Goal: Task Accomplishment & Management: Manage account settings

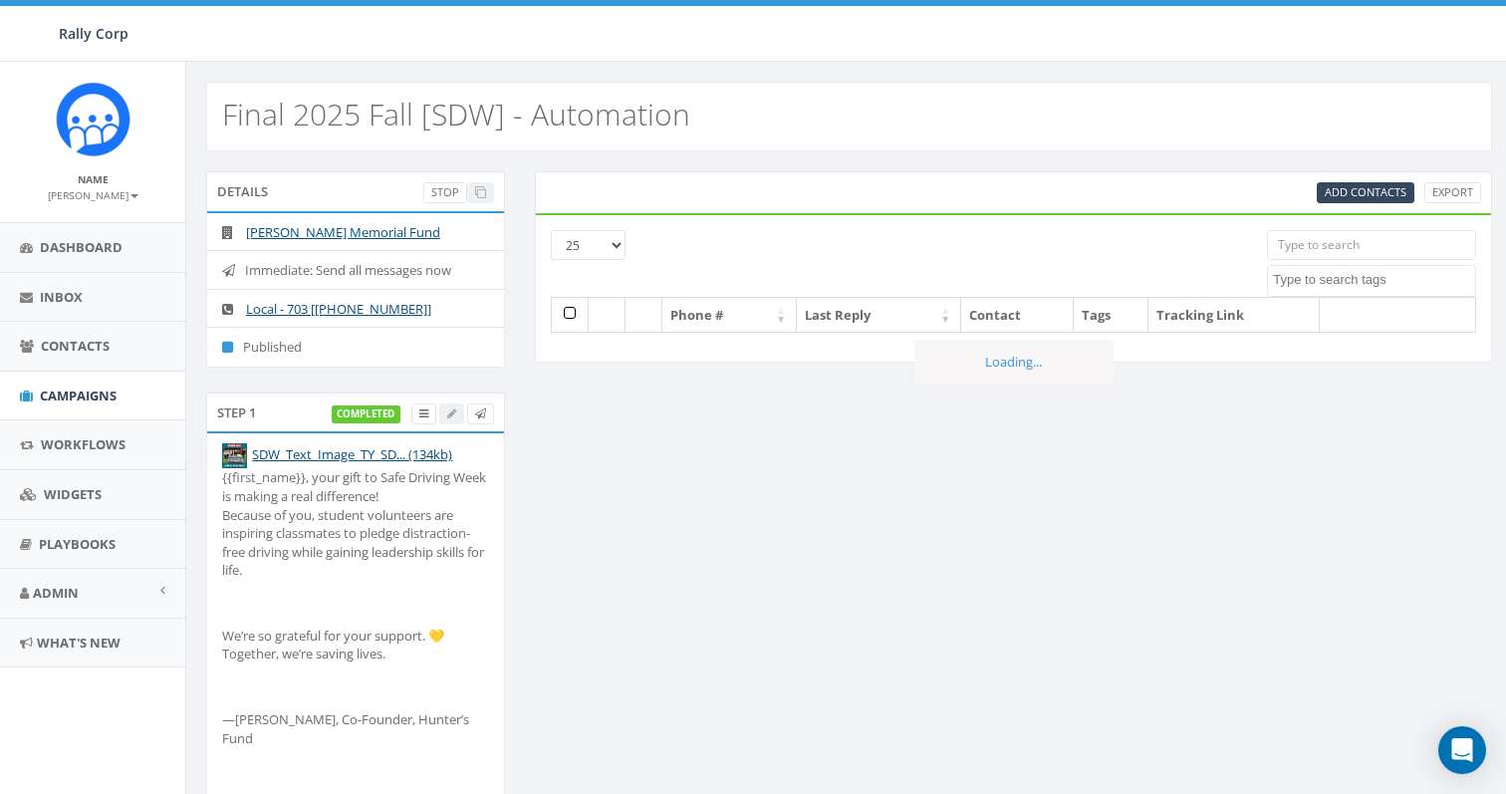
select select
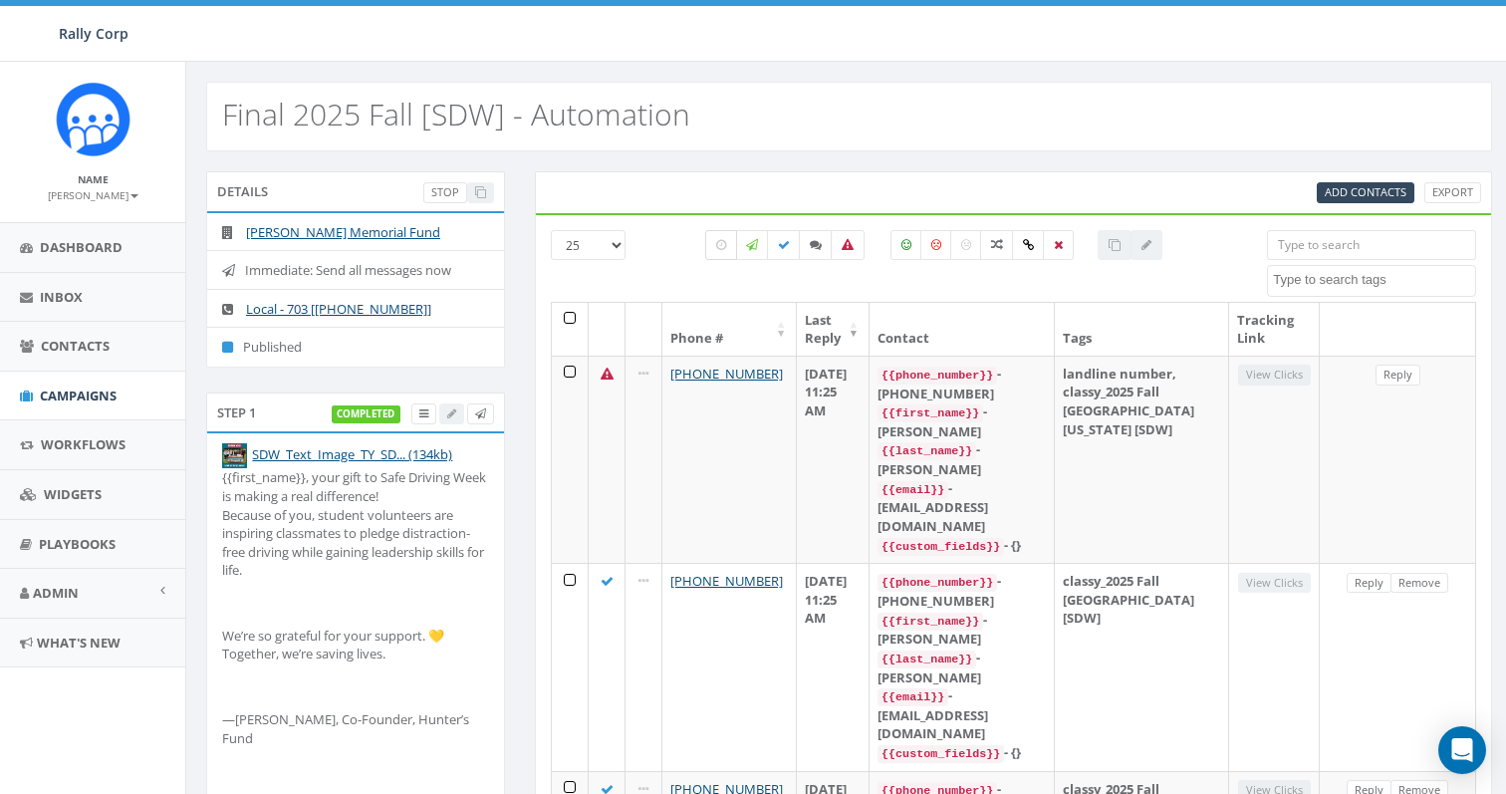
click at [718, 245] on icon at bounding box center [721, 245] width 10 height 12
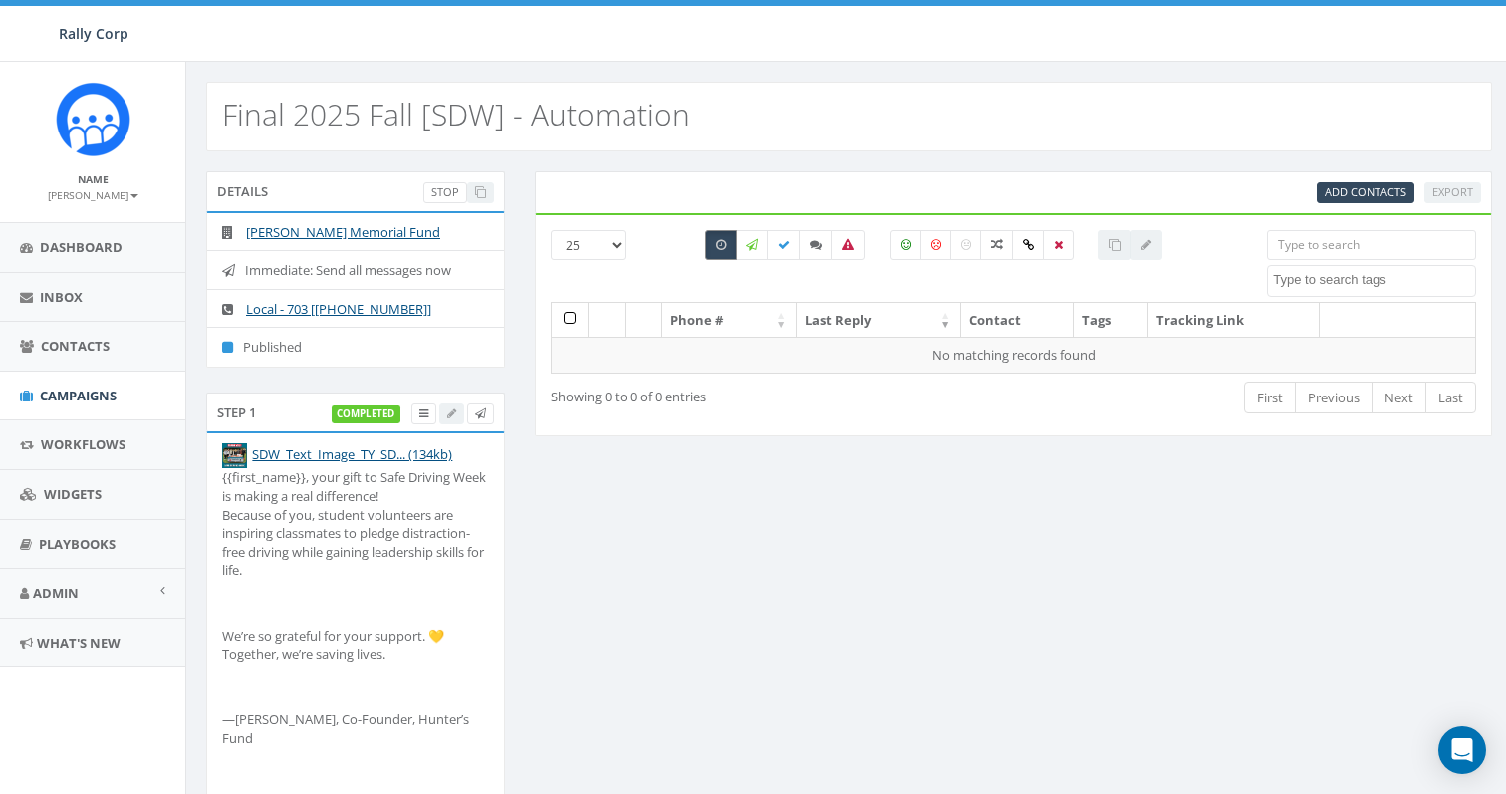
click at [718, 245] on icon at bounding box center [721, 245] width 10 height 12
checkbox input "false"
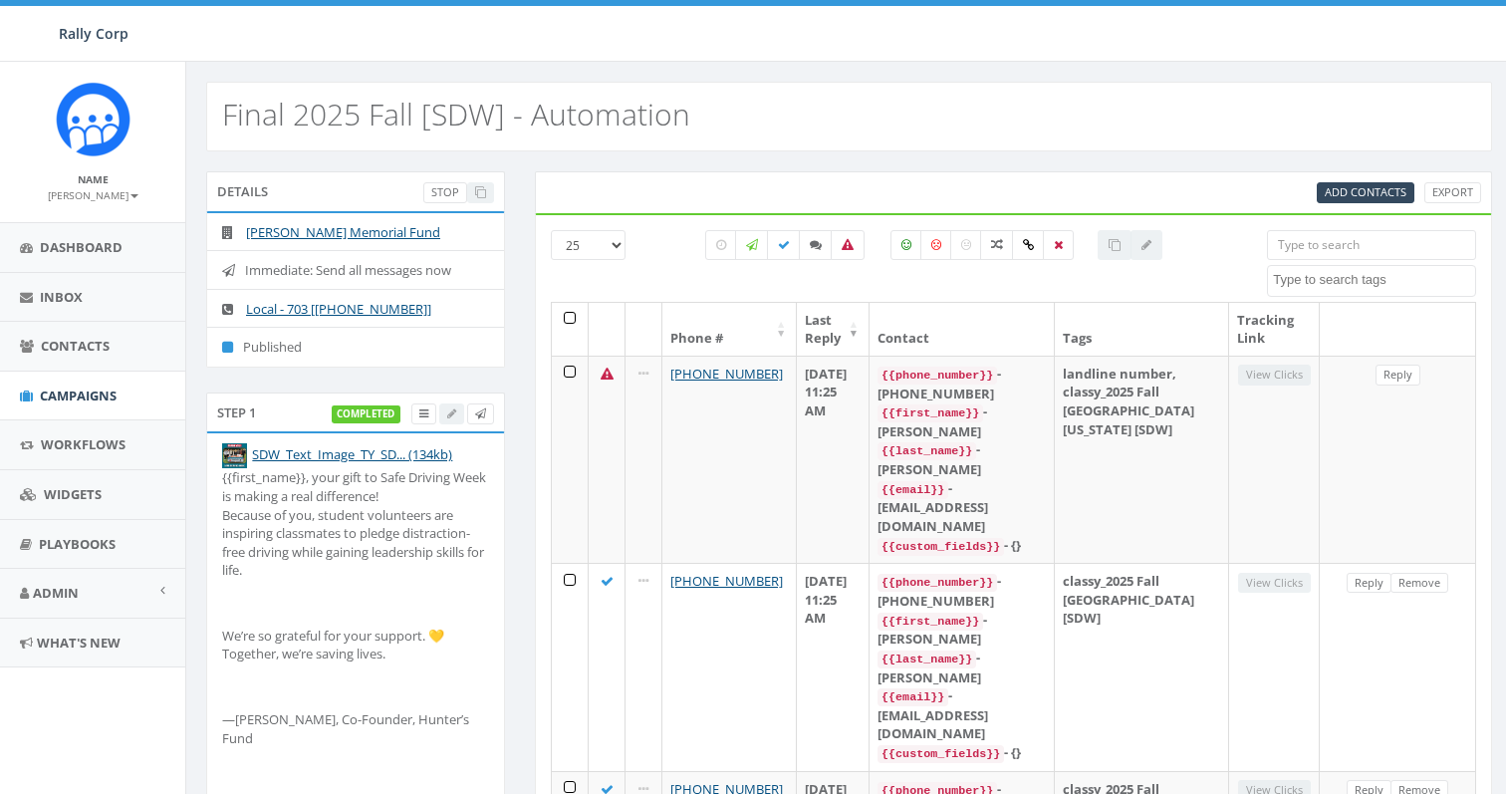
select select
click at [444, 232] on li "[PERSON_NAME] Memorial Fund" at bounding box center [355, 232] width 297 height 39
drag, startPoint x: 444, startPoint y: 232, endPoint x: 243, endPoint y: 234, distance: 201.3
click at [244, 234] on li "[PERSON_NAME] Memorial Fund" at bounding box center [355, 232] width 297 height 39
copy li "[PERSON_NAME] Memorial Fund"
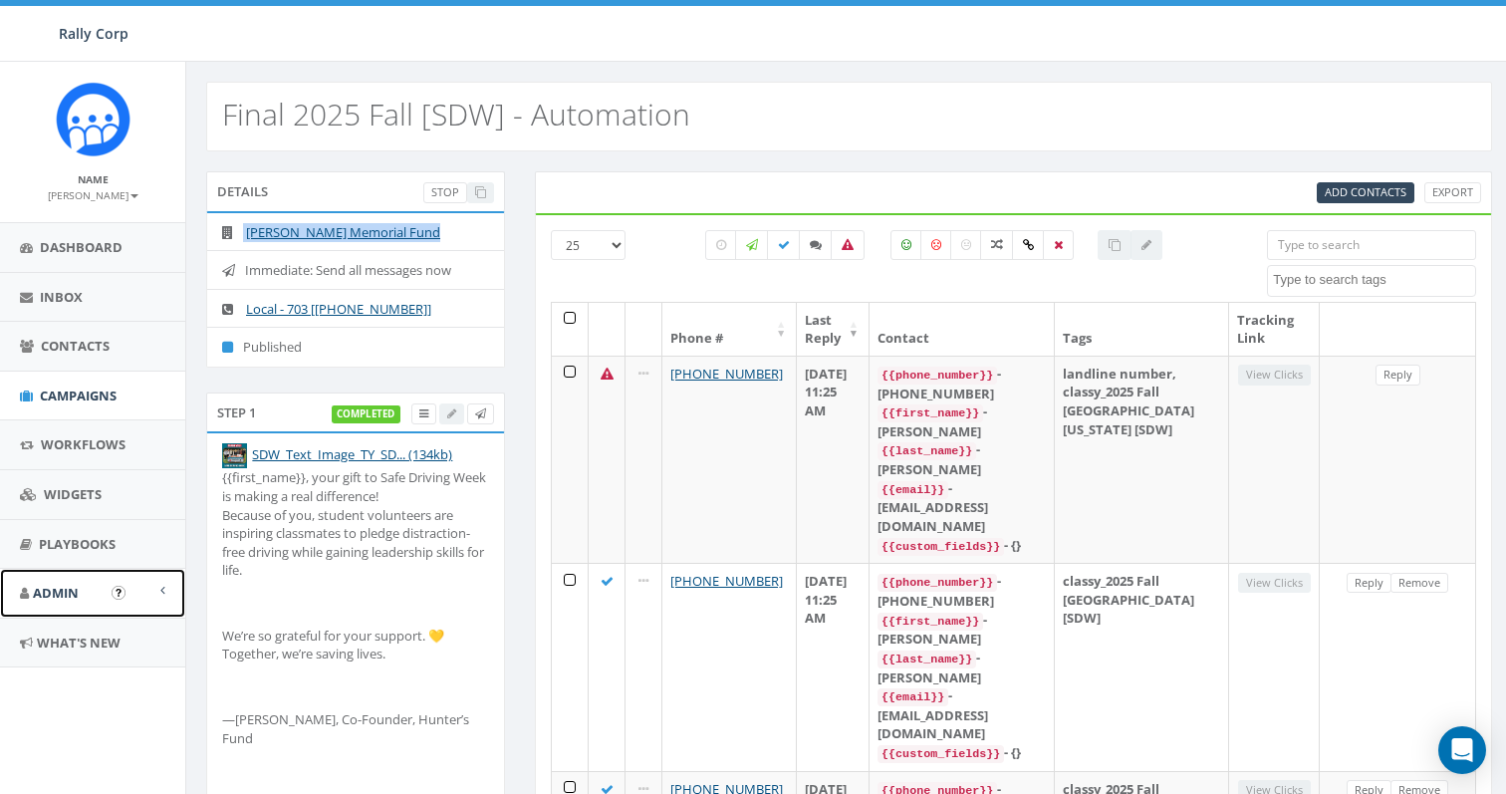
click at [71, 610] on link "Admin" at bounding box center [92, 593] width 185 height 49
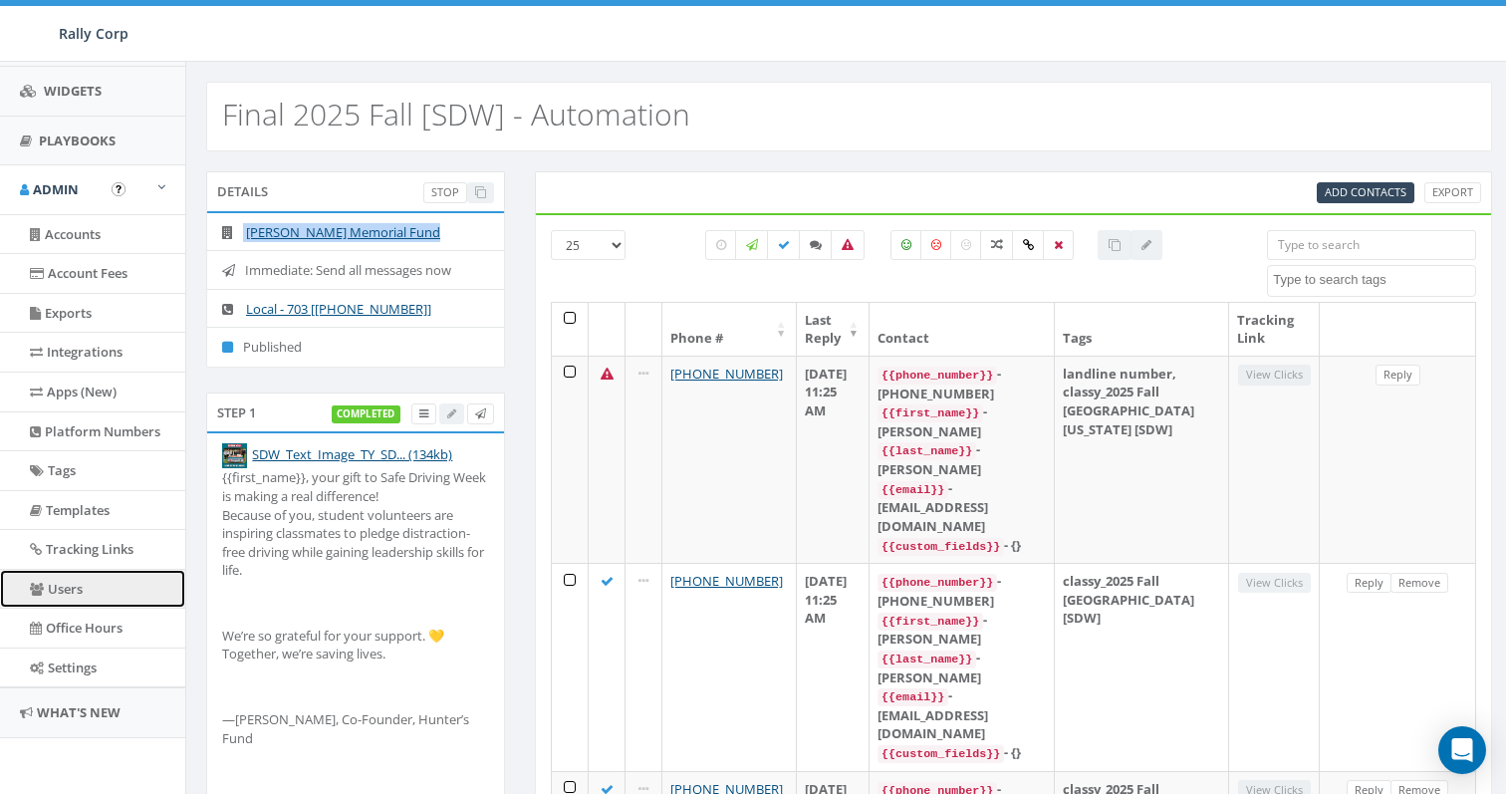
click at [85, 587] on link "Users" at bounding box center [92, 589] width 185 height 39
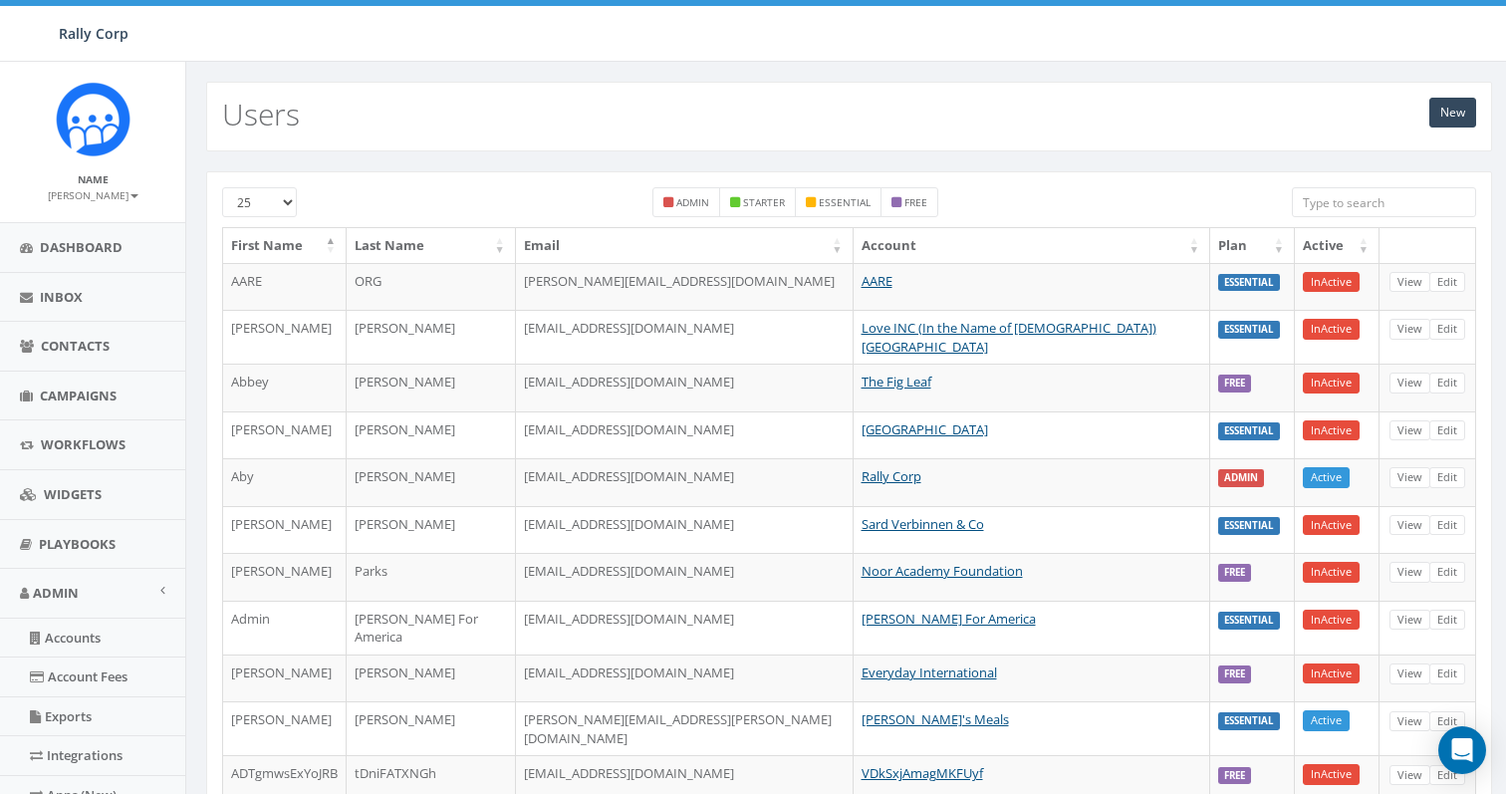
click at [1412, 199] on input "search" at bounding box center [1384, 202] width 184 height 30
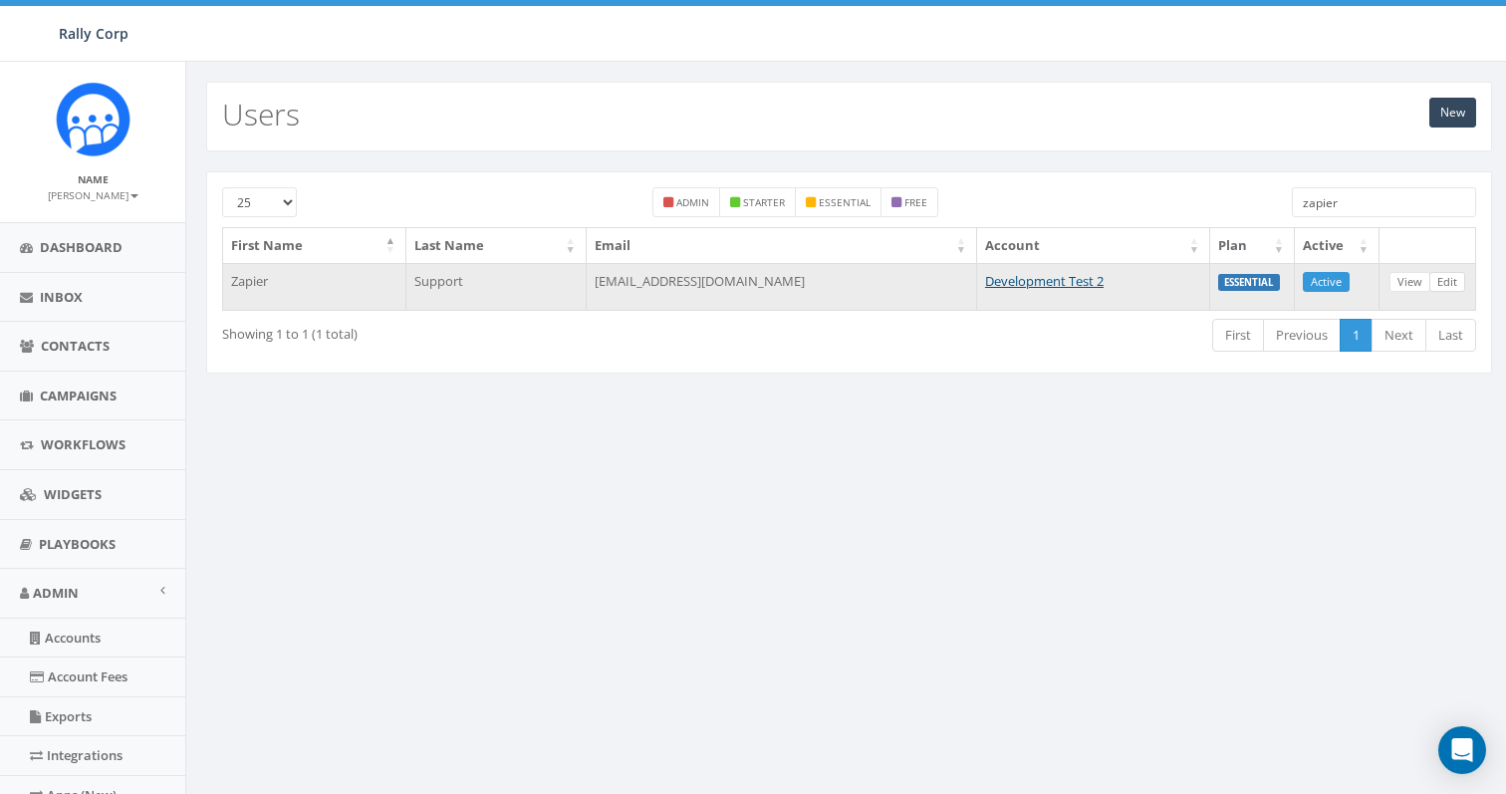
type input "zapier"
click at [1451, 279] on link "Edit" at bounding box center [1448, 282] width 36 height 21
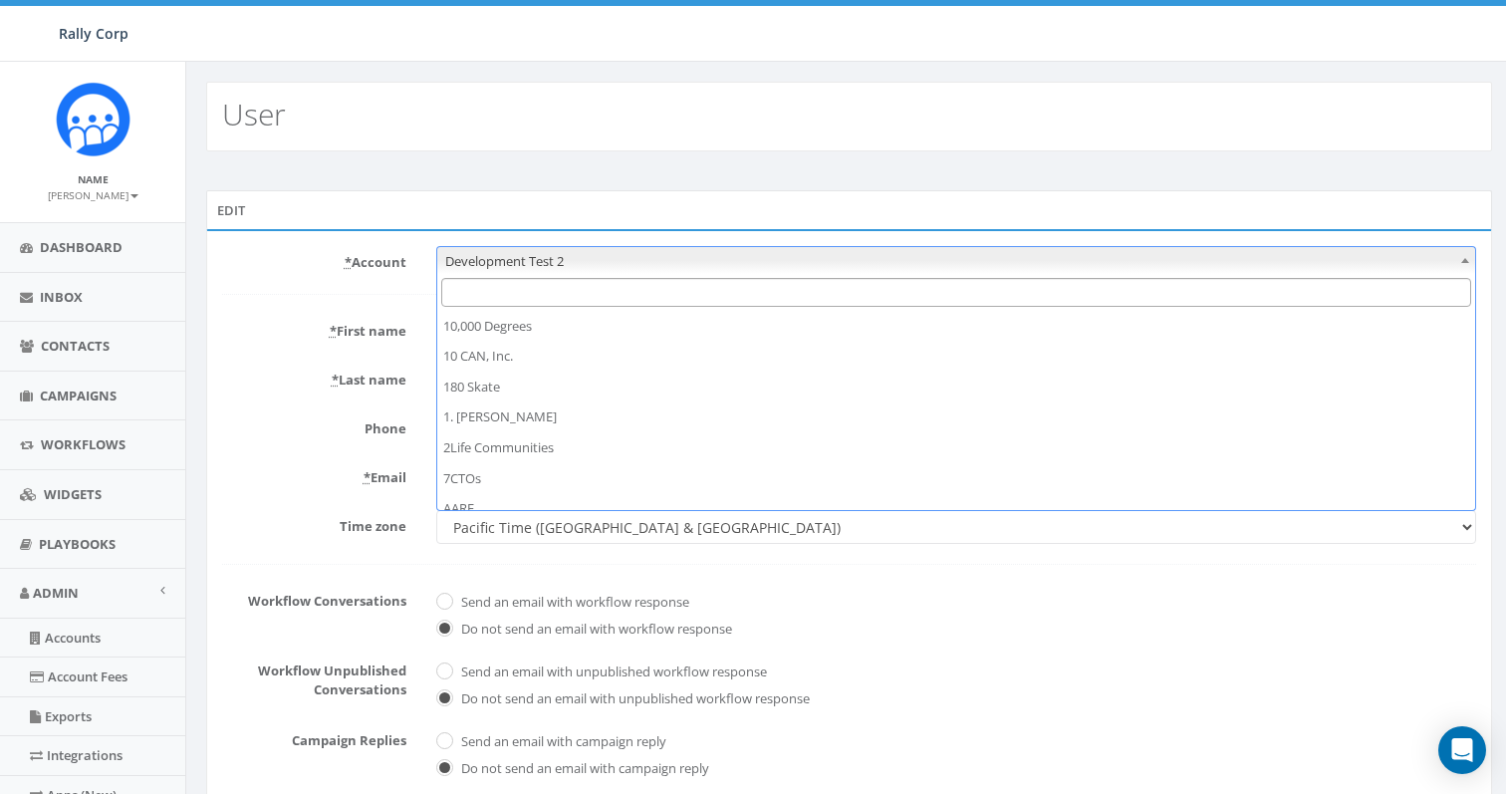
click at [520, 270] on span "Development Test 2" at bounding box center [956, 261] width 1038 height 28
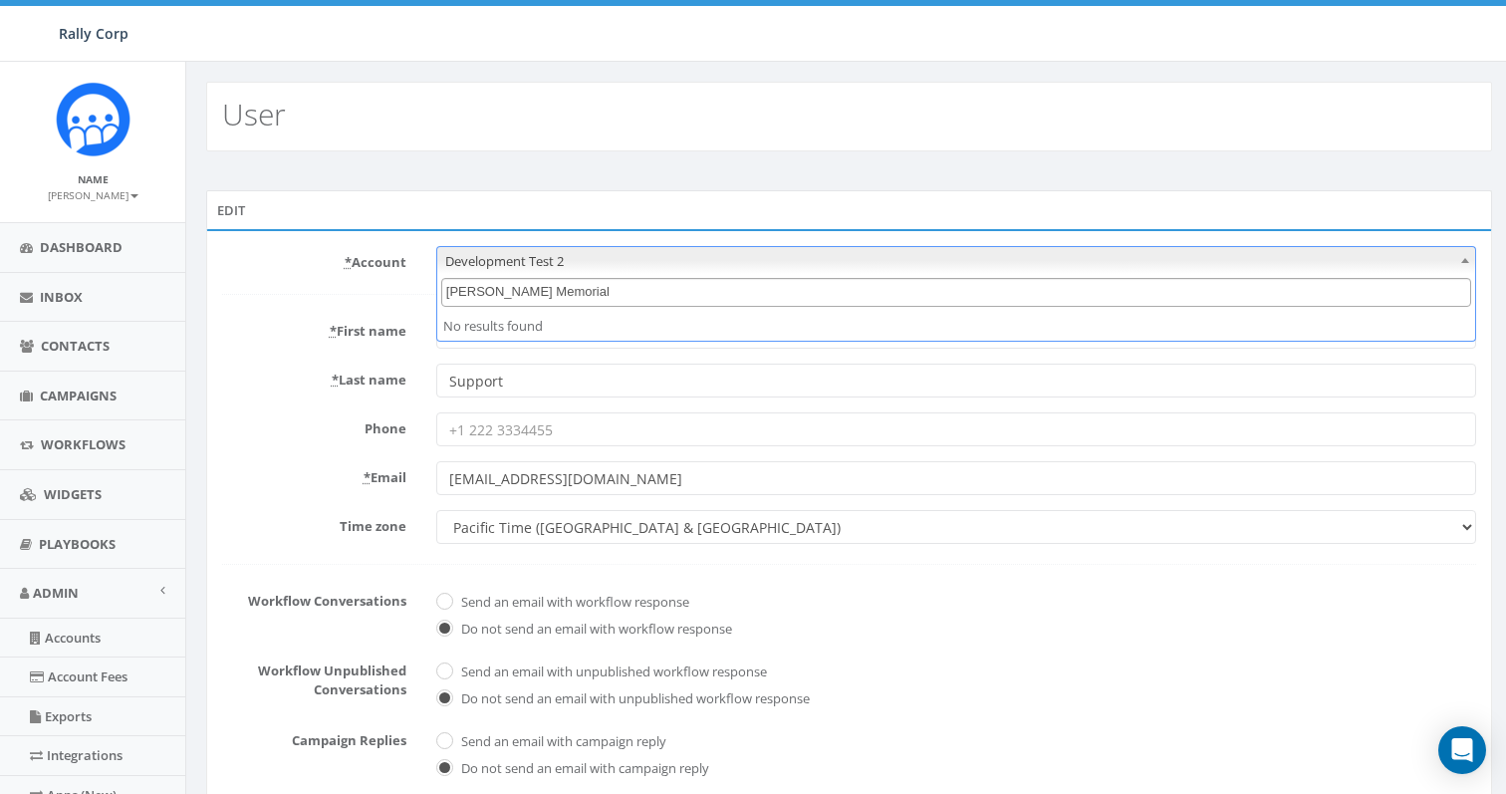
click at [449, 291] on input "[PERSON_NAME] Memorial" at bounding box center [956, 292] width 1030 height 29
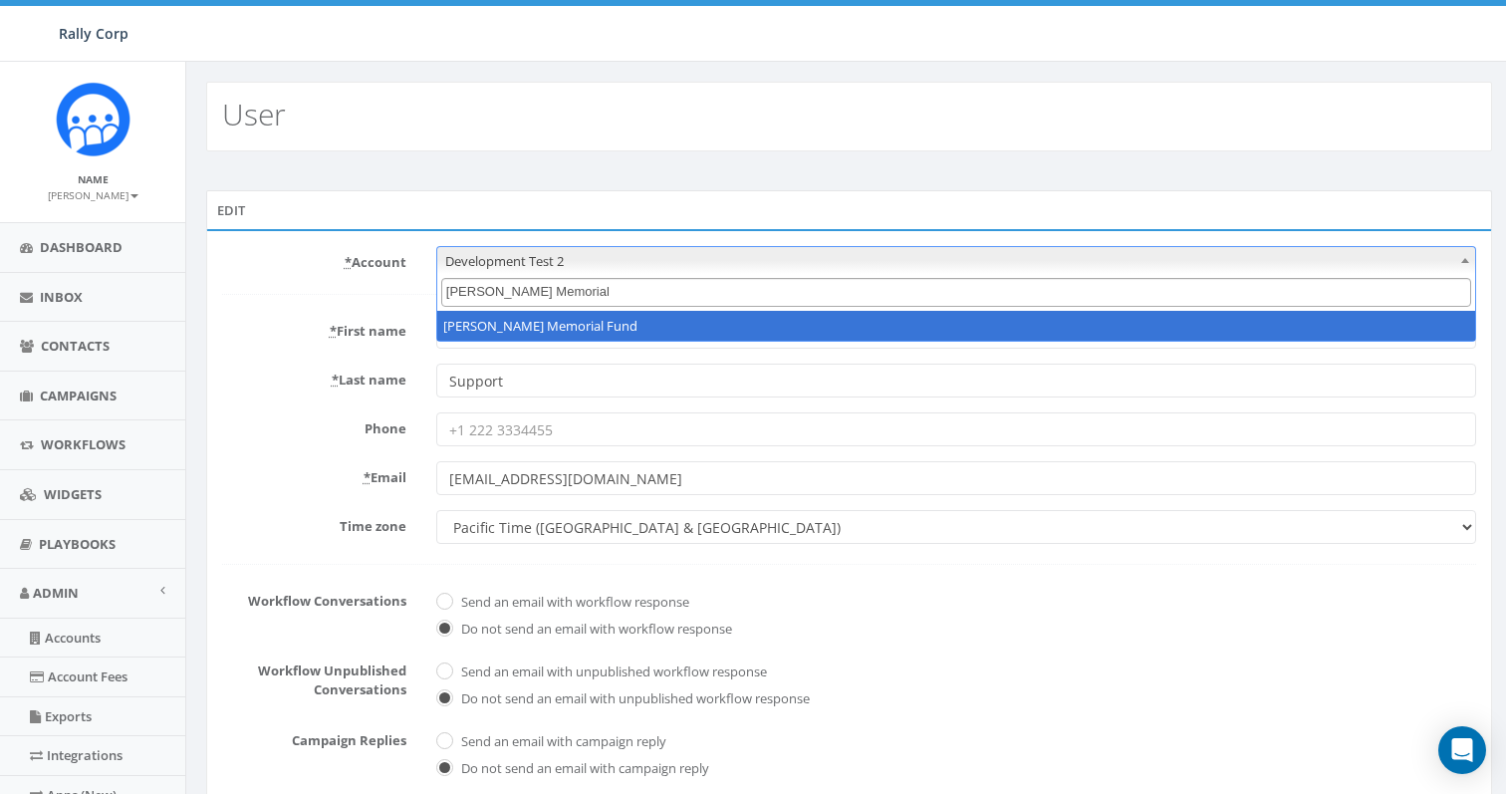
type input "Hunter Watson Memorial"
select select "1140"
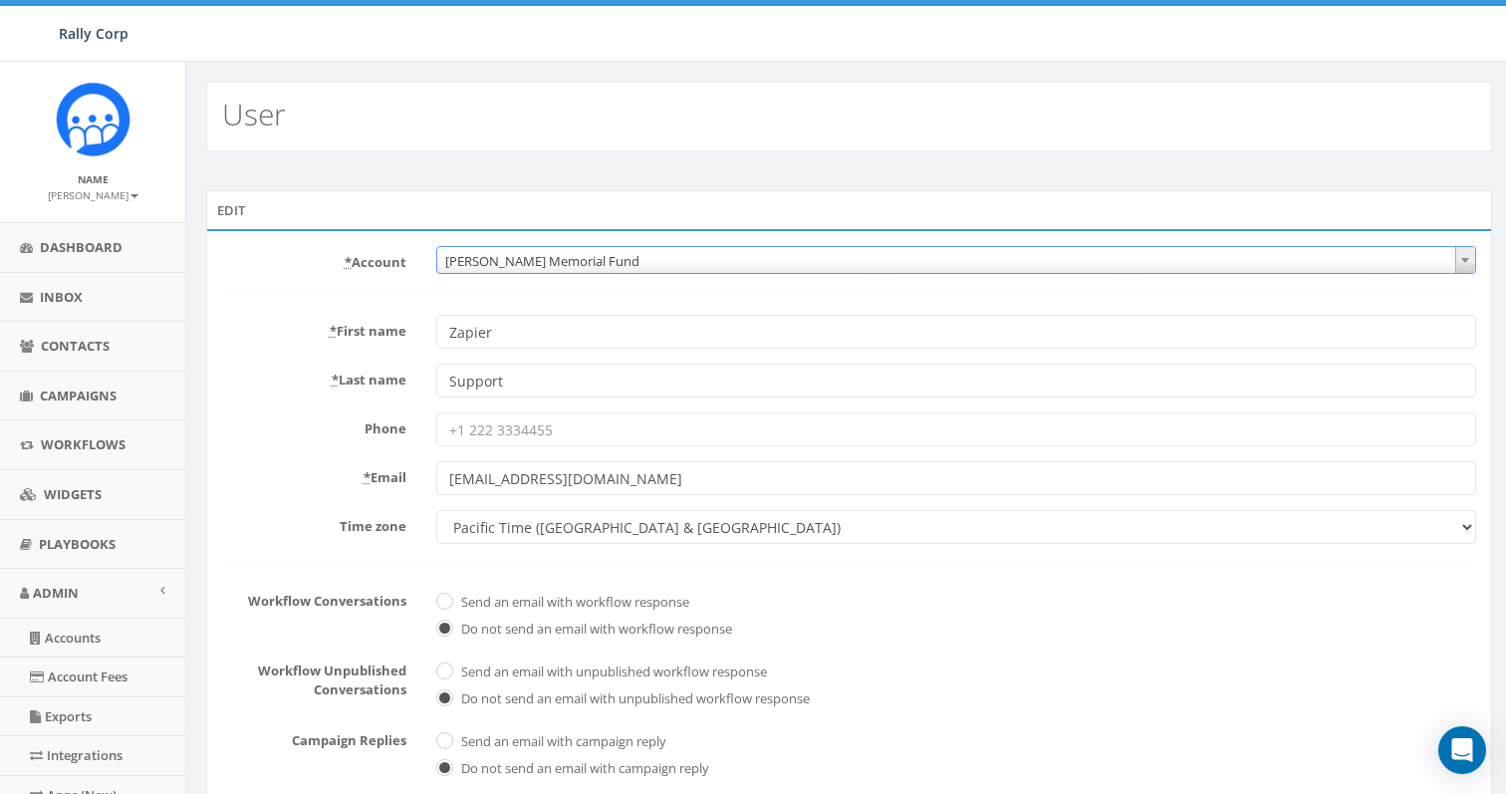
scroll to position [404, 0]
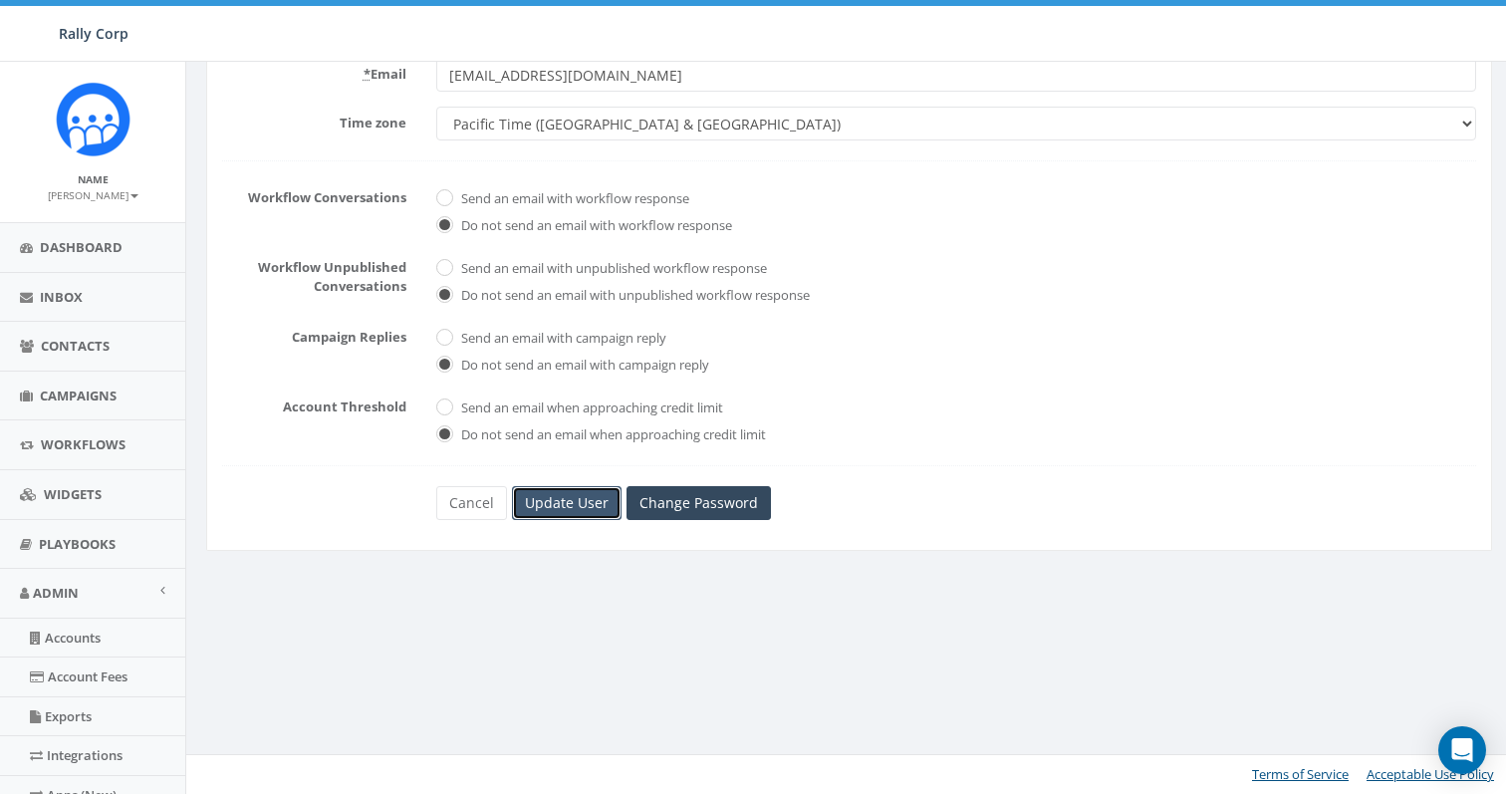
click at [543, 504] on input "Update User" at bounding box center [567, 503] width 110 height 34
